Goal: Task Accomplishment & Management: Manage account settings

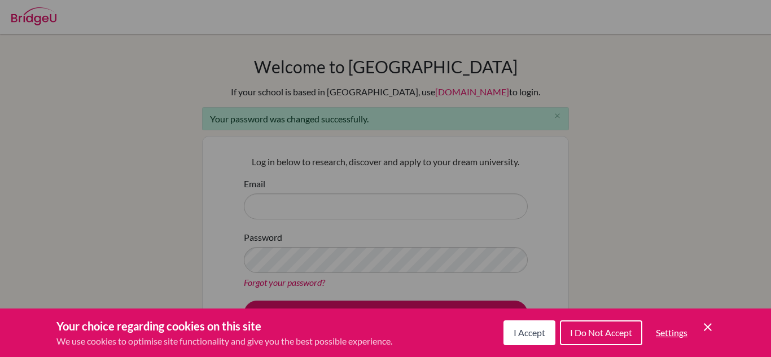
click at [546, 339] on button "I Accept" at bounding box center [530, 333] width 52 height 25
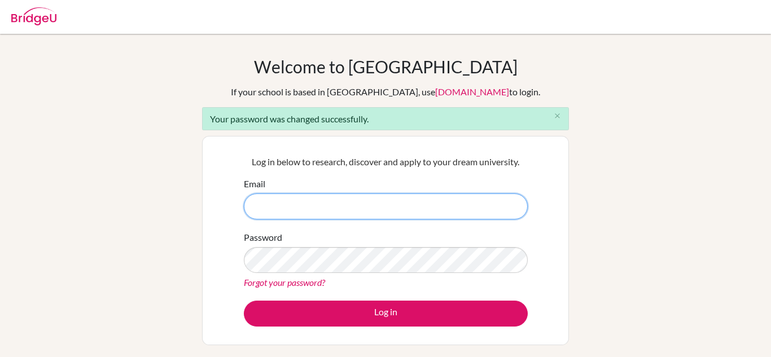
click at [330, 216] on input "Email" at bounding box center [386, 207] width 284 height 26
type input "ariannafelicetb@amschool.org"
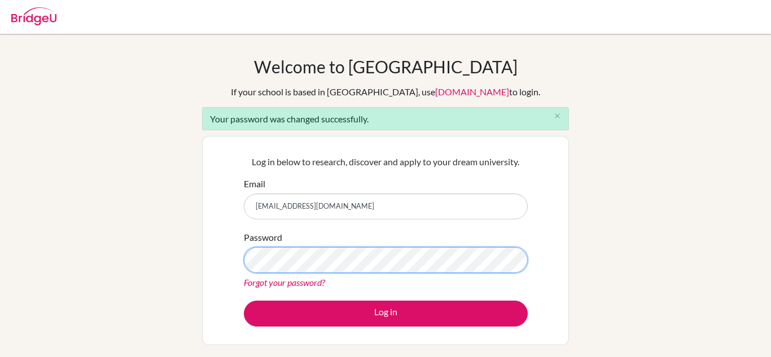
click at [244, 301] on button "Log in" at bounding box center [386, 314] width 284 height 26
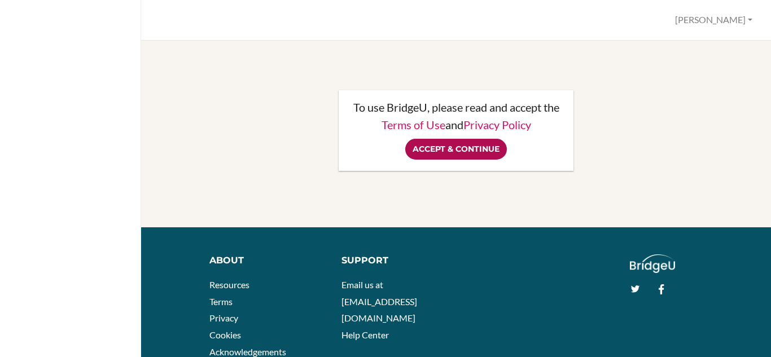
click at [480, 157] on input "Accept & Continue" at bounding box center [456, 149] width 102 height 21
